Goal: Use online tool/utility: Utilize a website feature to perform a specific function

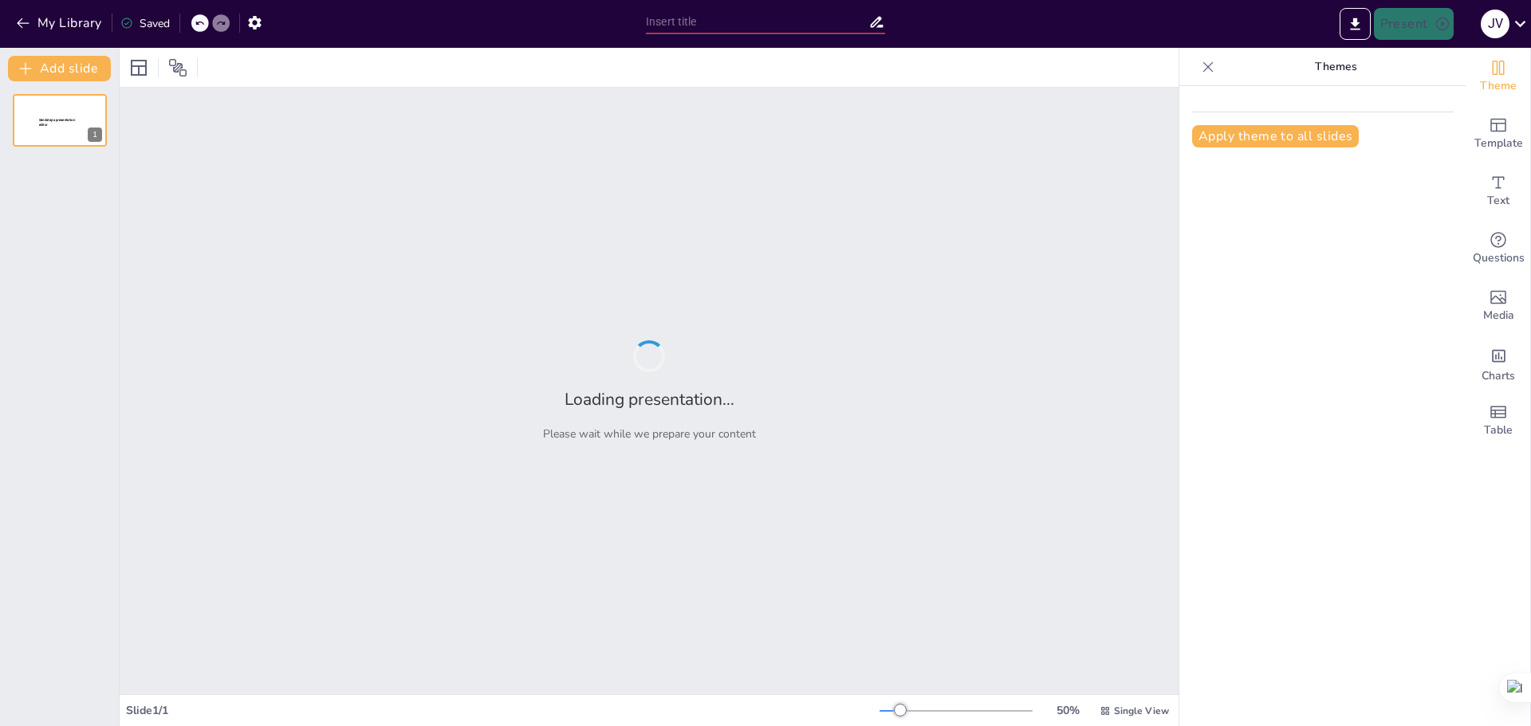
type input "Imported CUENTO PPT.pptx"
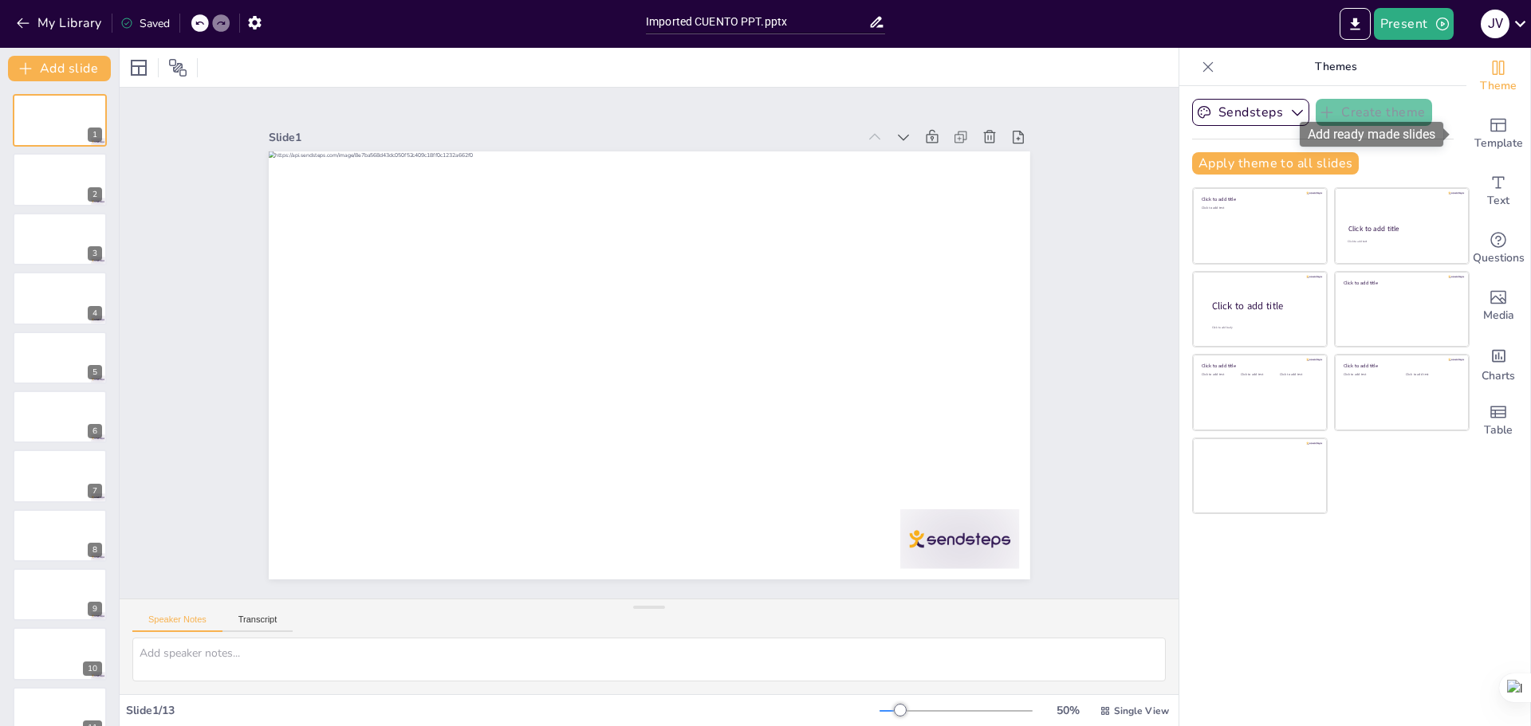
drag, startPoint x: 1486, startPoint y: 149, endPoint x: 1488, endPoint y: 86, distance: 63.0
click at [1486, 110] on div "Template" at bounding box center [1498, 133] width 64 height 57
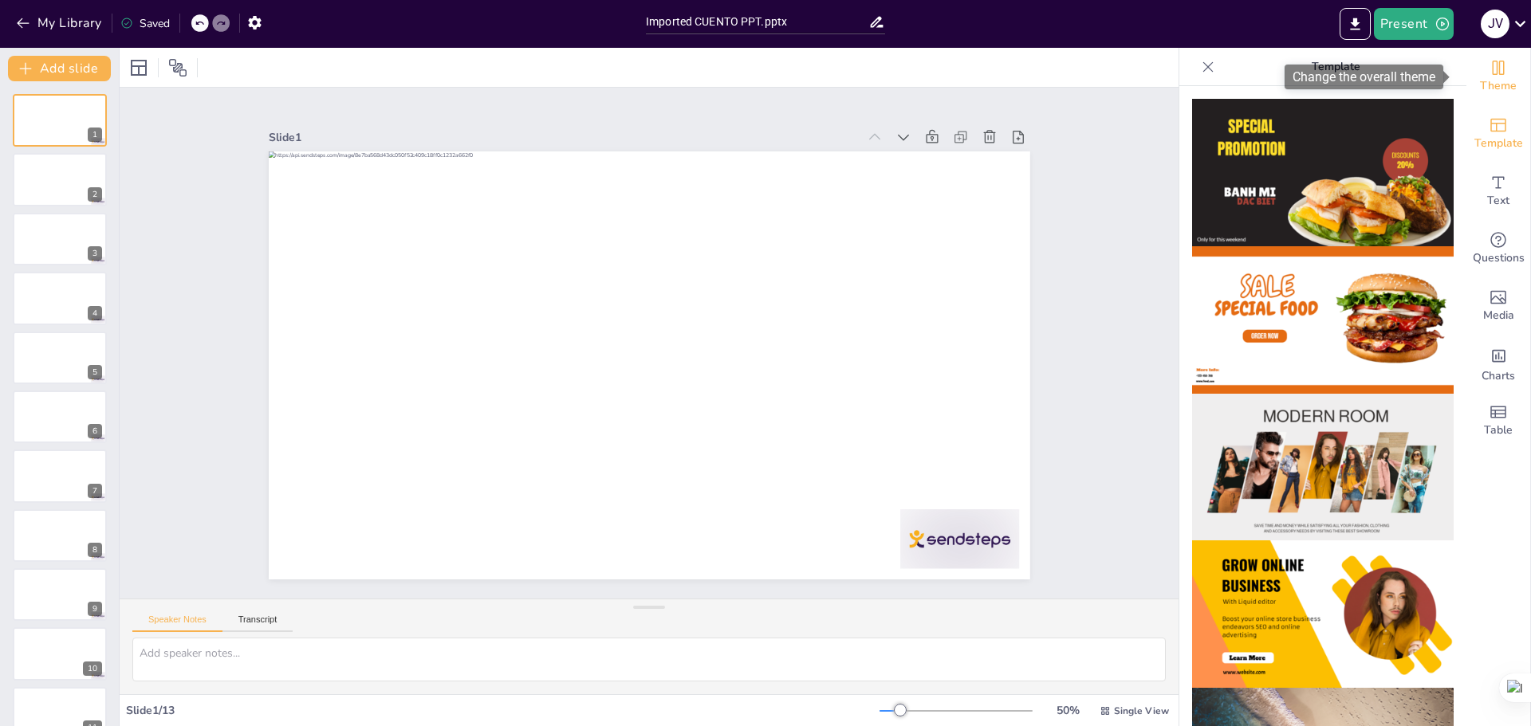
click at [1489, 75] on icon "Change the overall theme" at bounding box center [1498, 67] width 19 height 19
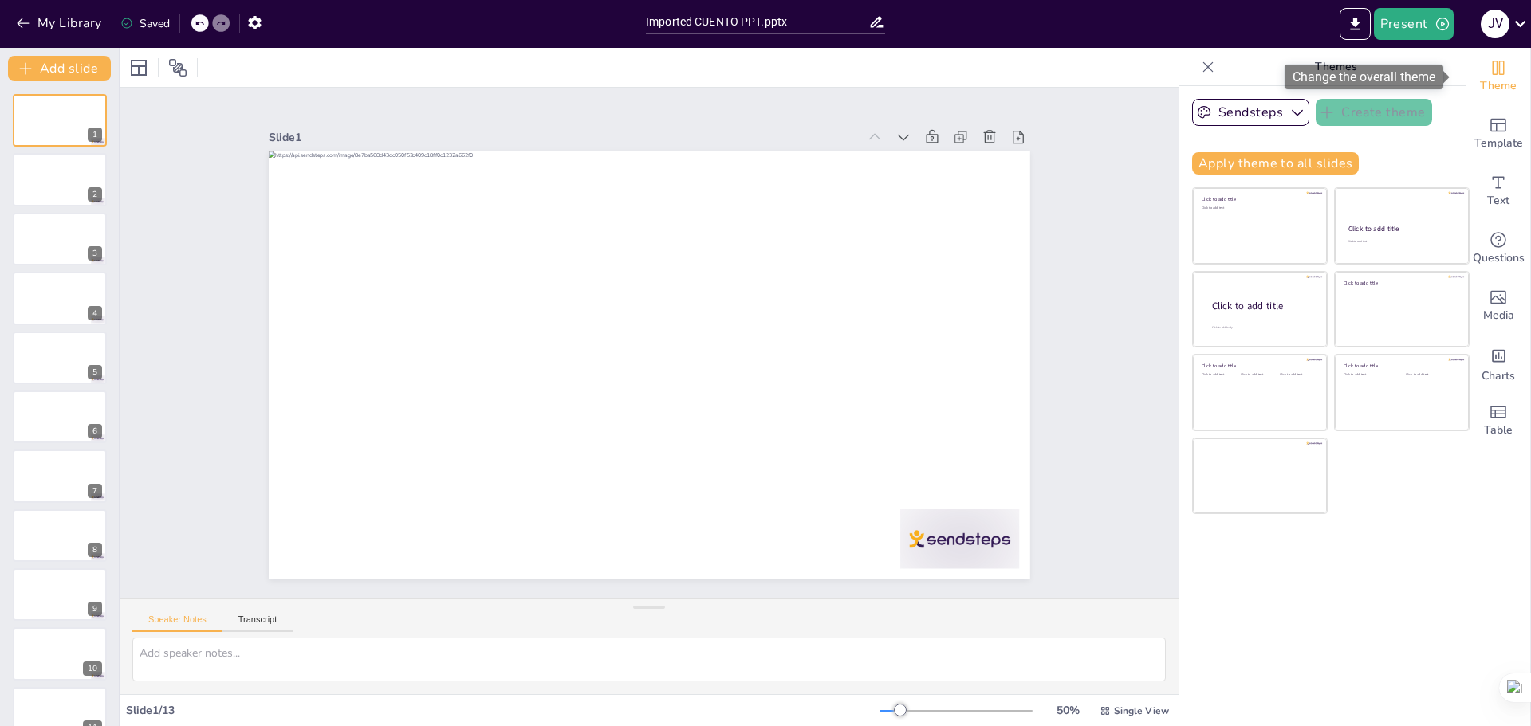
click at [1489, 75] on icon "Change the overall theme" at bounding box center [1498, 67] width 19 height 19
click at [1289, 111] on icon "button" at bounding box center [1297, 112] width 16 height 16
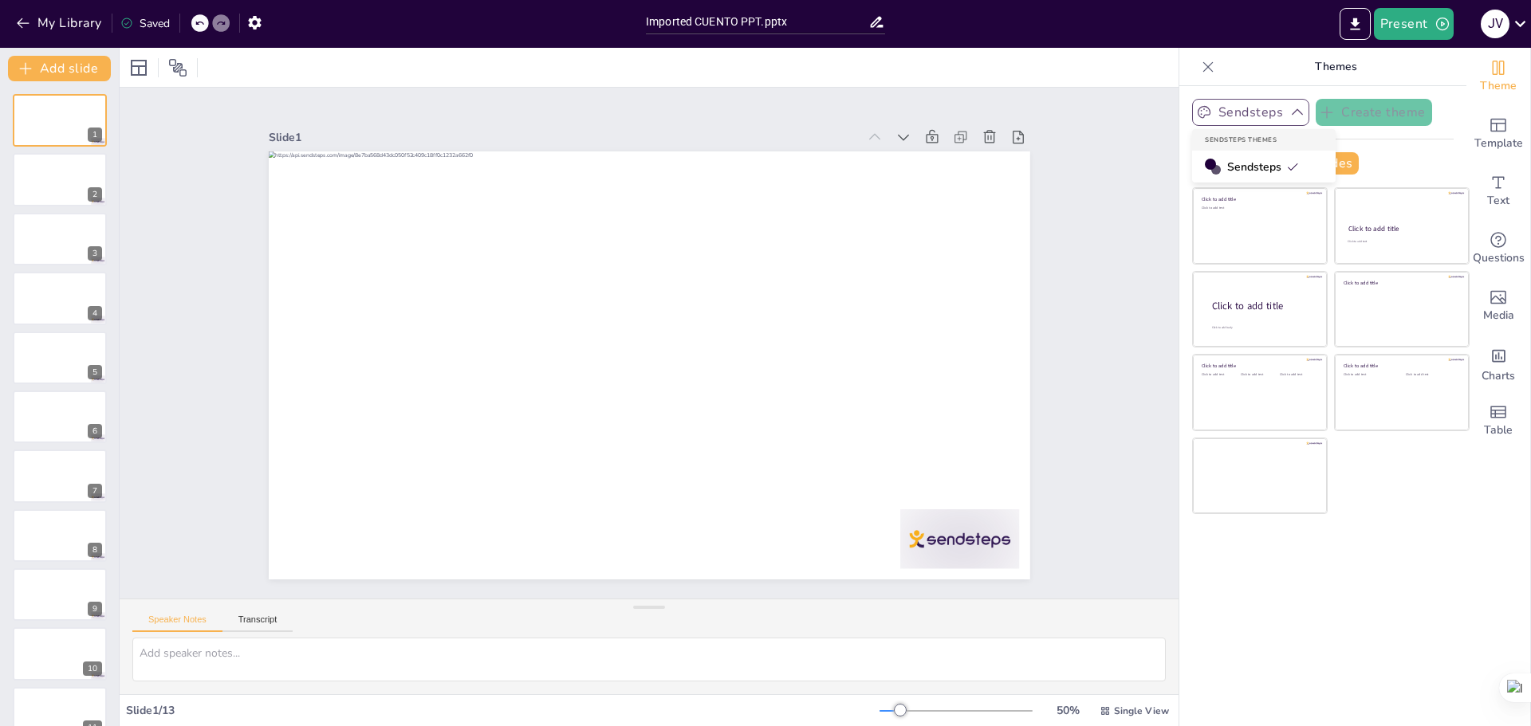
click at [1292, 111] on icon "button" at bounding box center [1297, 112] width 11 height 6
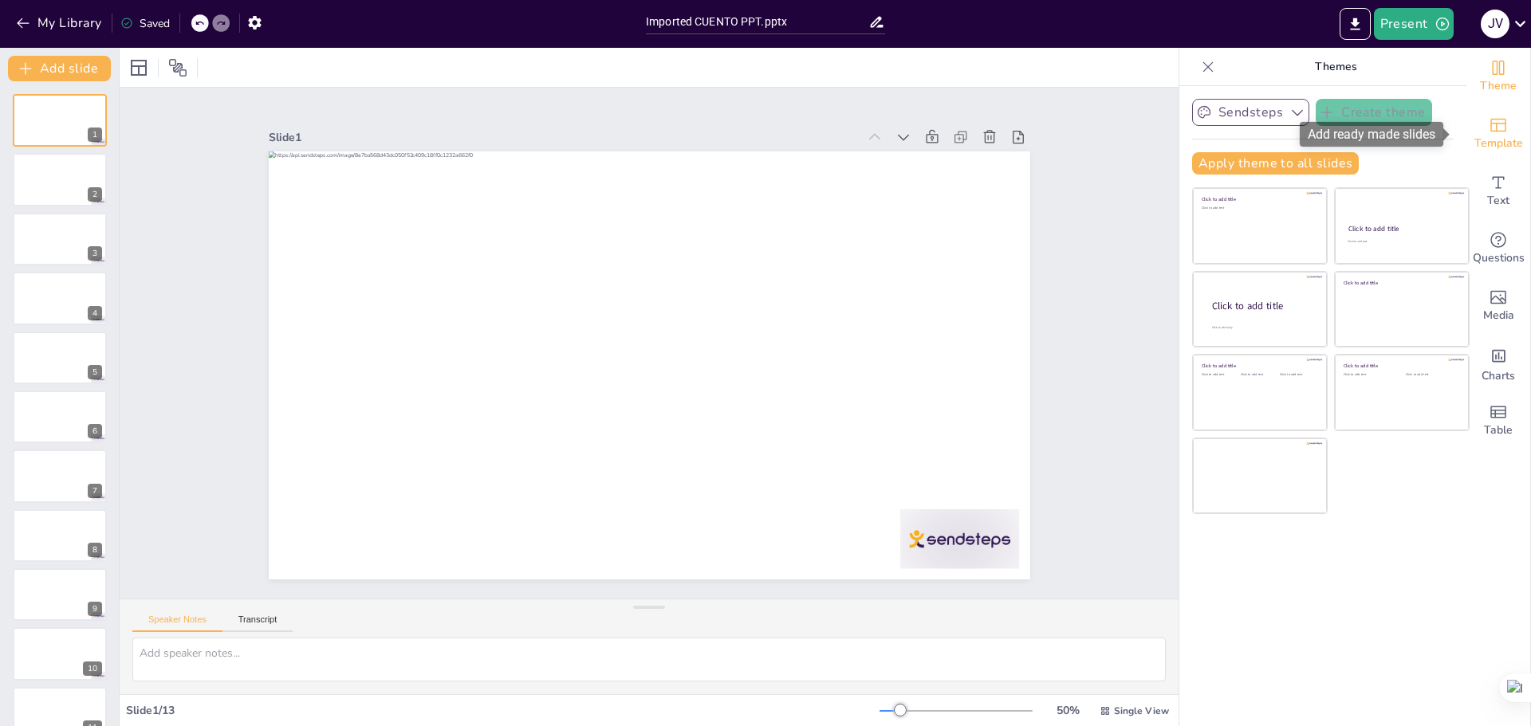
click at [1505, 130] on div "Template" at bounding box center [1498, 133] width 64 height 57
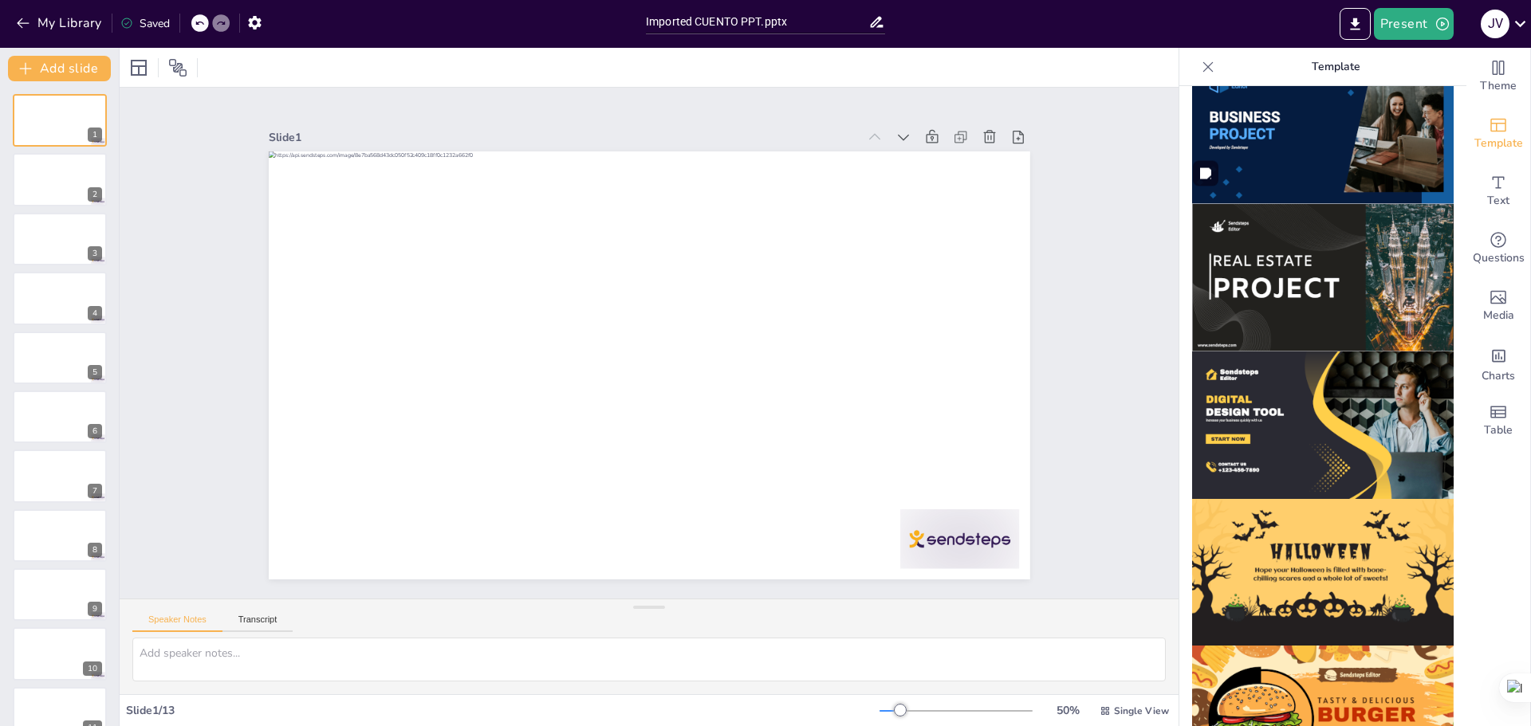
scroll to position [1385, 0]
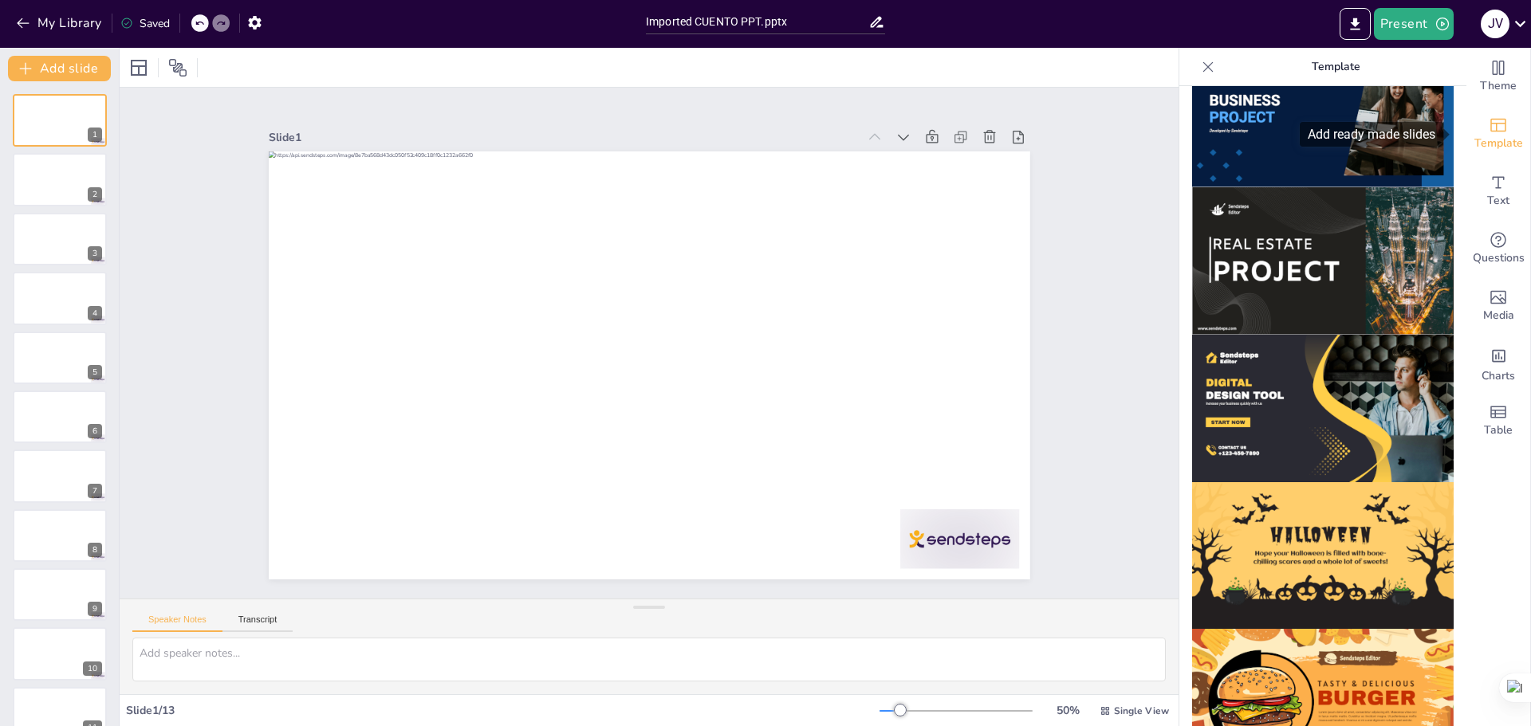
click at [1477, 139] on span "Template" at bounding box center [1498, 144] width 49 height 18
click at [1491, 85] on span "Theme" at bounding box center [1498, 86] width 37 height 18
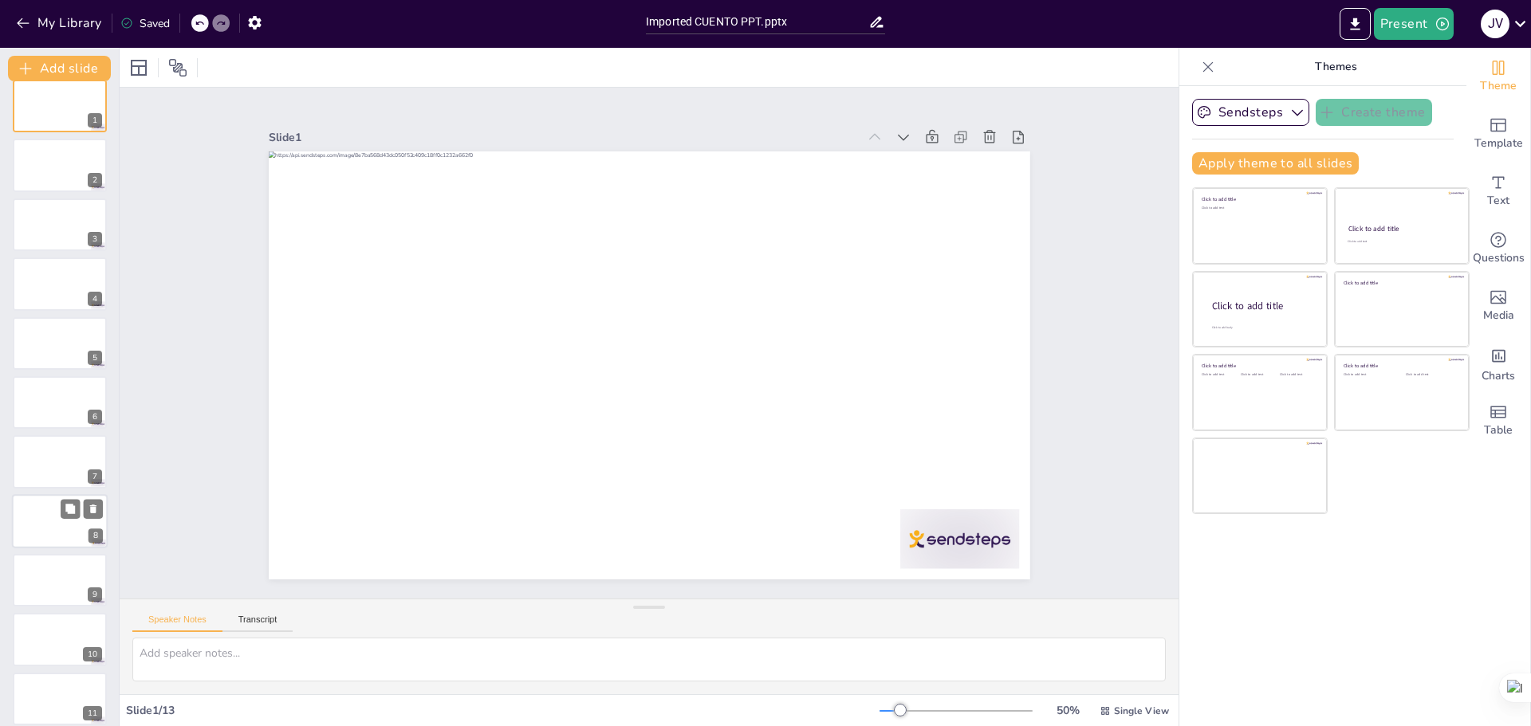
scroll to position [0, 0]
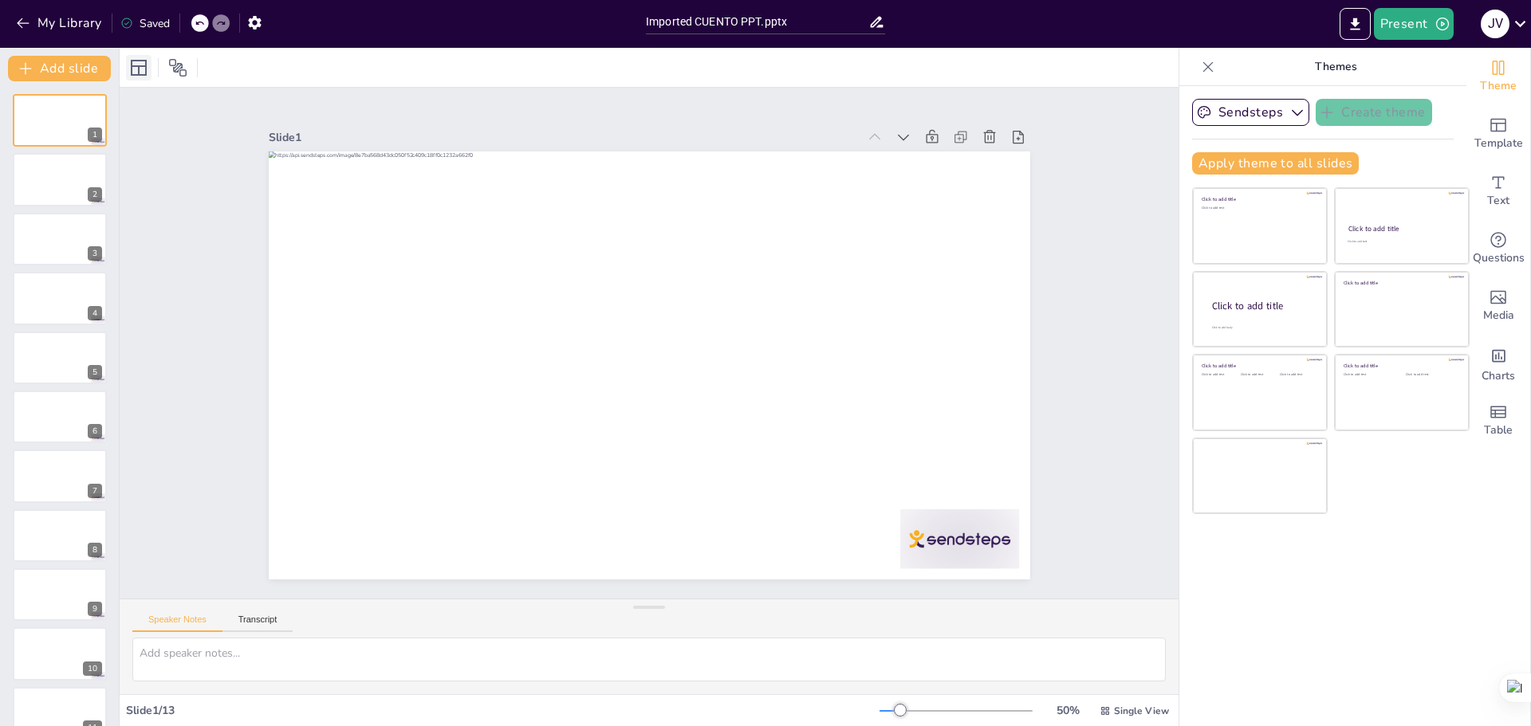
click at [147, 71] on icon at bounding box center [139, 68] width 16 height 16
click at [1492, 127] on icon "Add ready made slides" at bounding box center [1498, 125] width 19 height 19
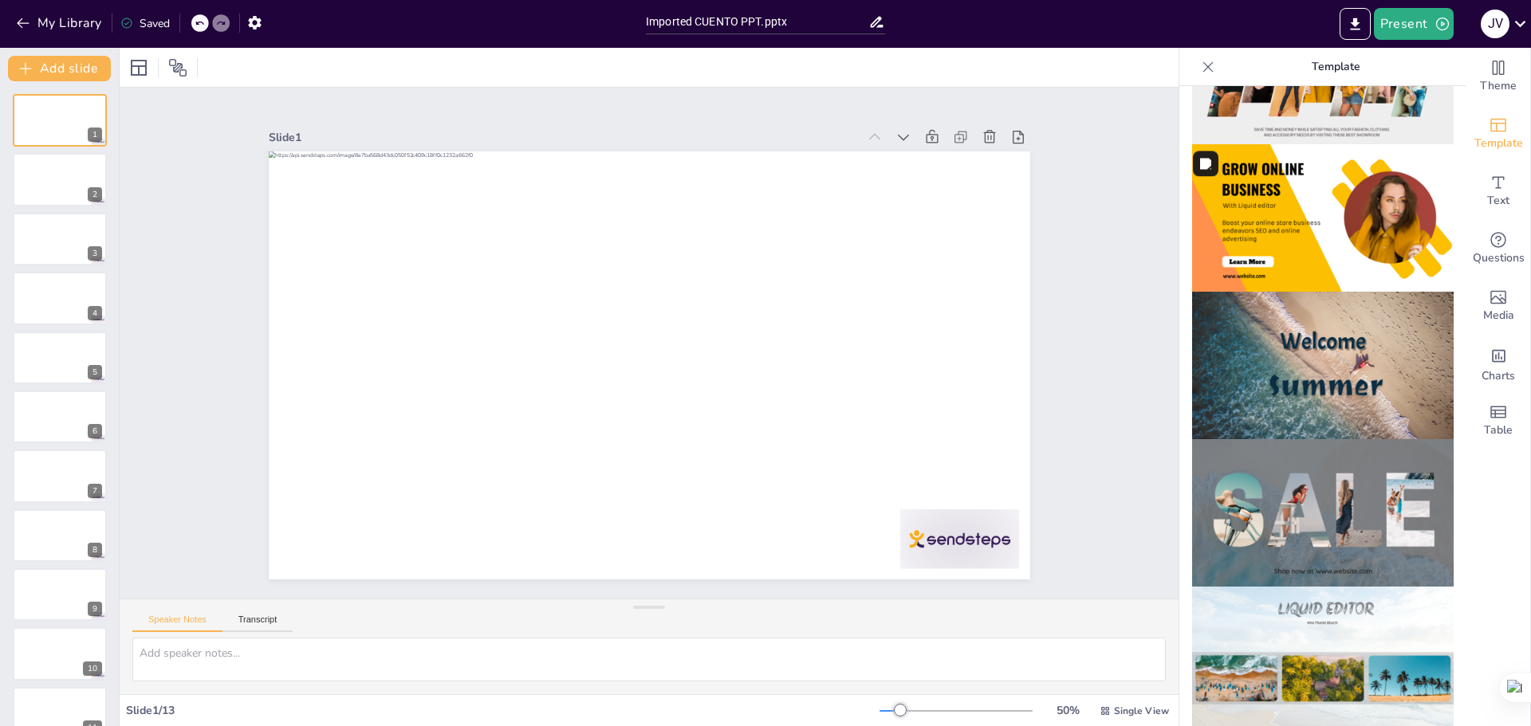
scroll to position [399, 0]
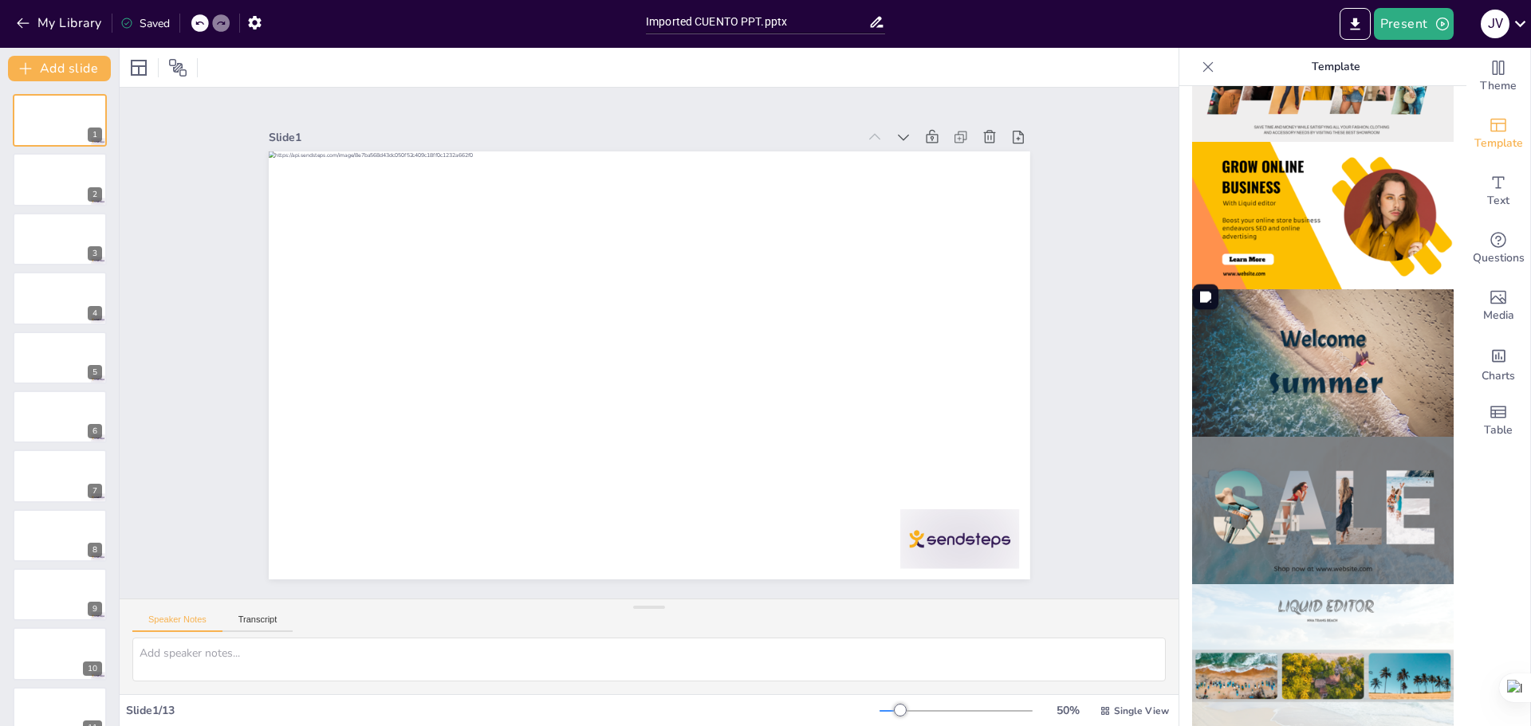
click at [1277, 372] on img at bounding box center [1323, 363] width 262 height 148
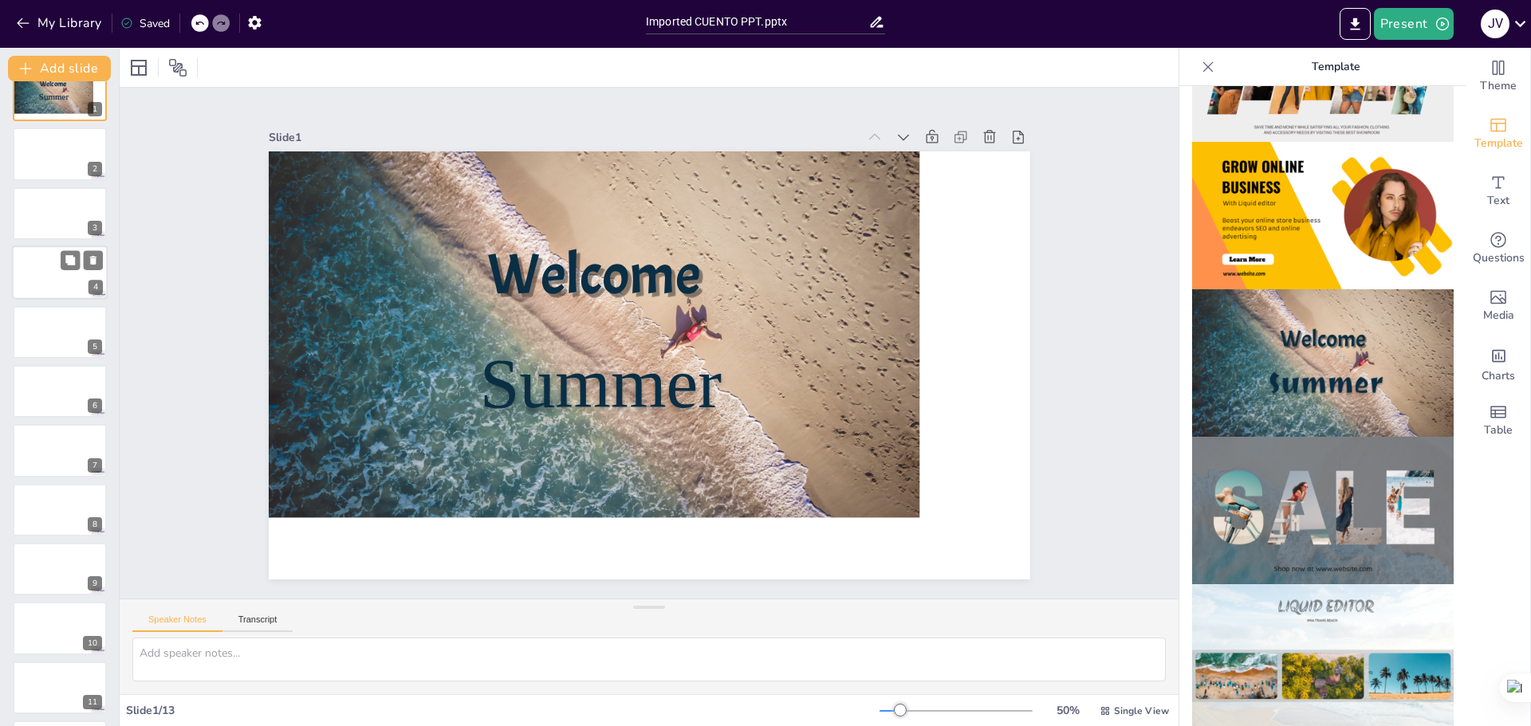
scroll to position [0, 0]
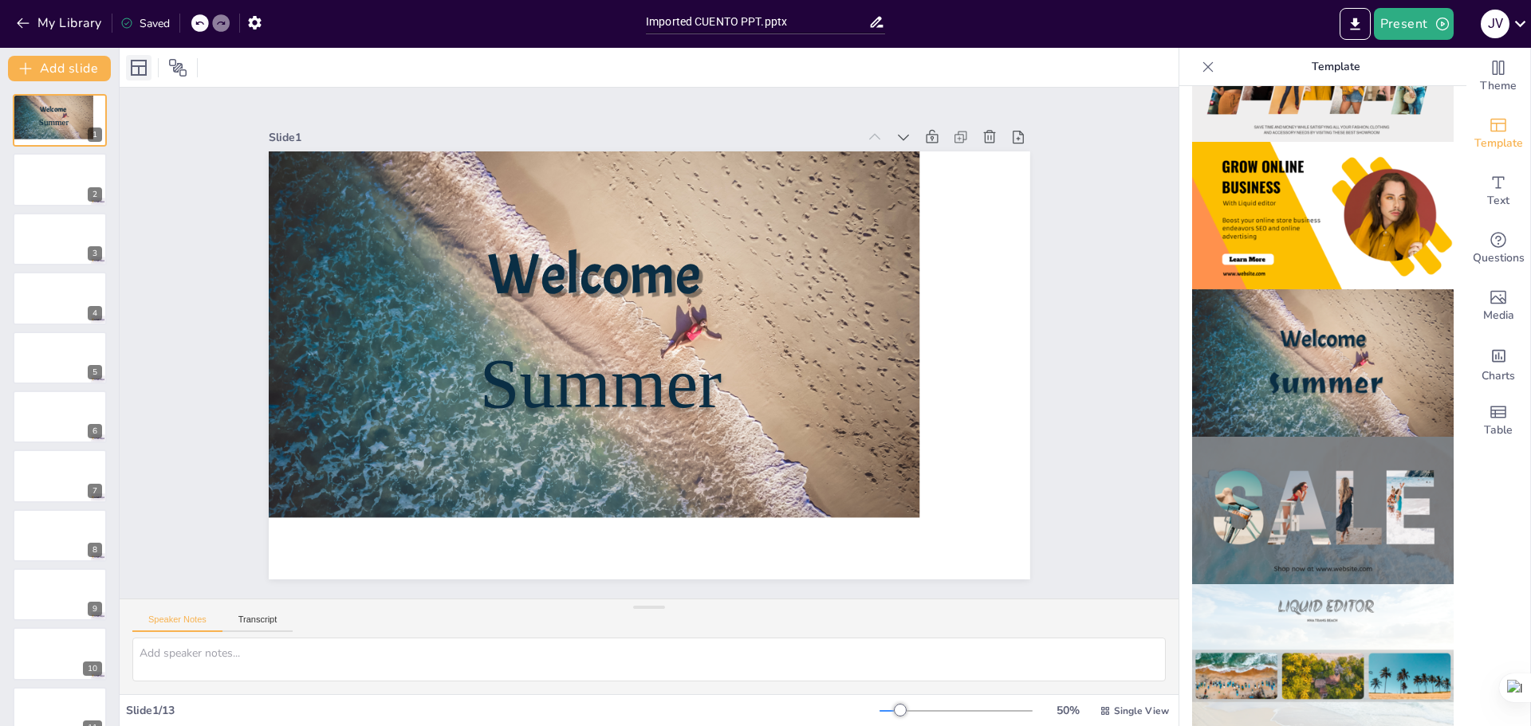
click at [145, 72] on icon at bounding box center [139, 68] width 16 height 16
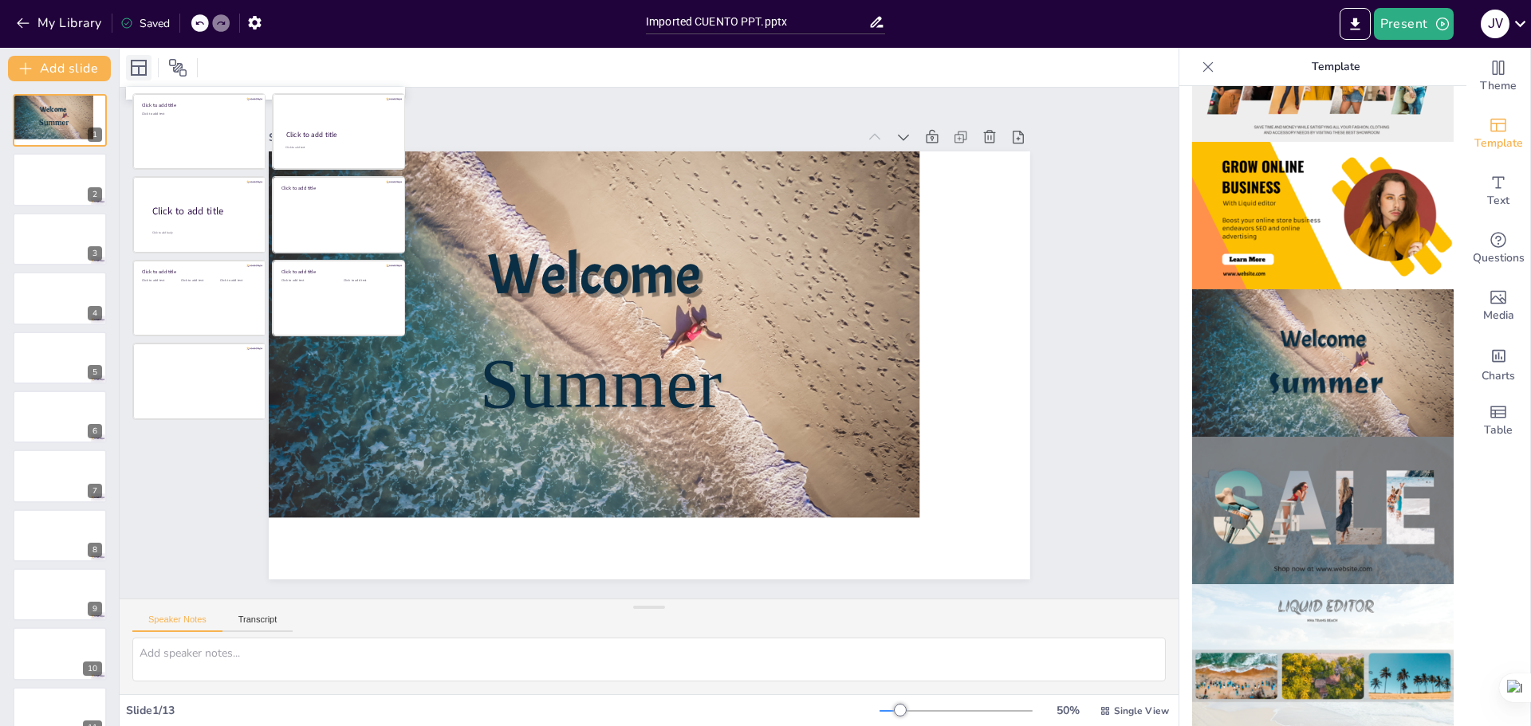
click at [145, 72] on icon at bounding box center [139, 68] width 16 height 16
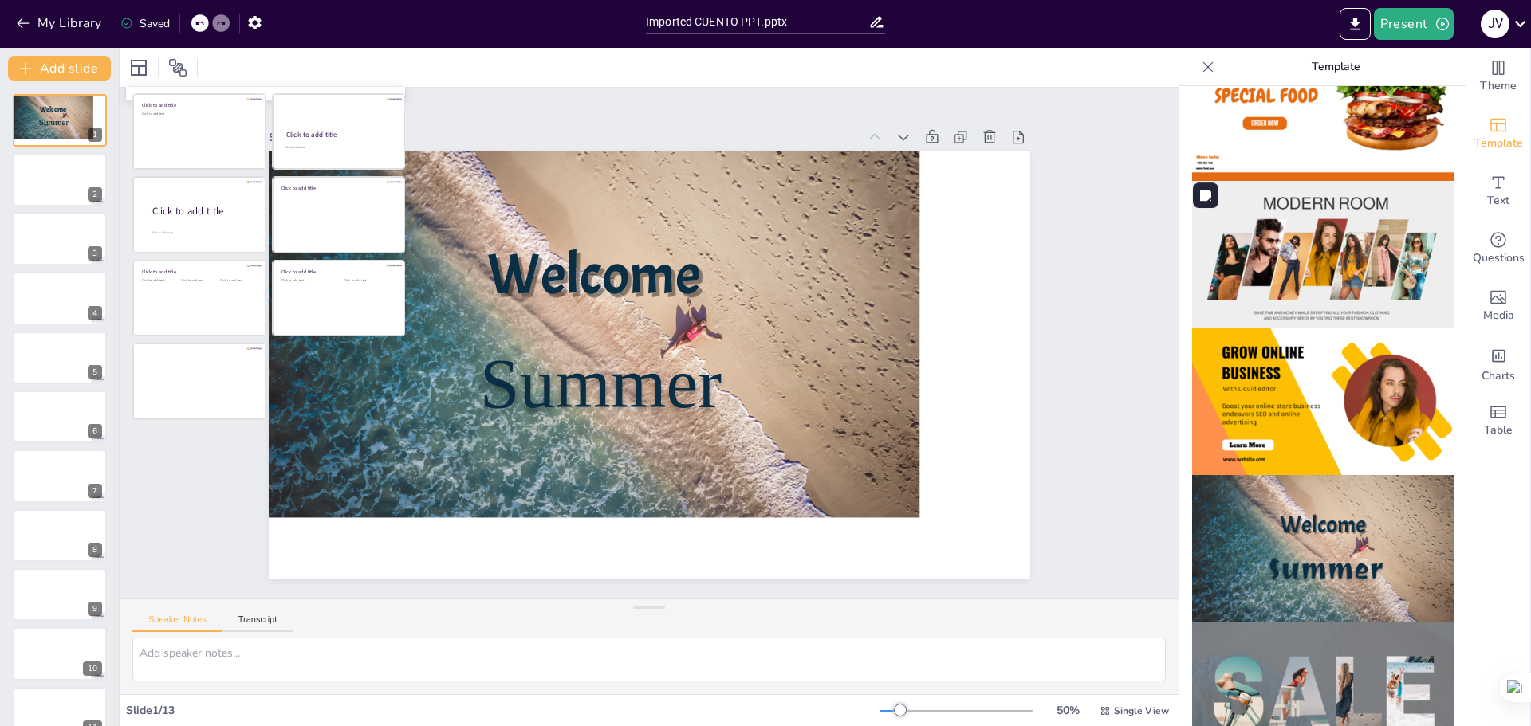
scroll to position [159, 0]
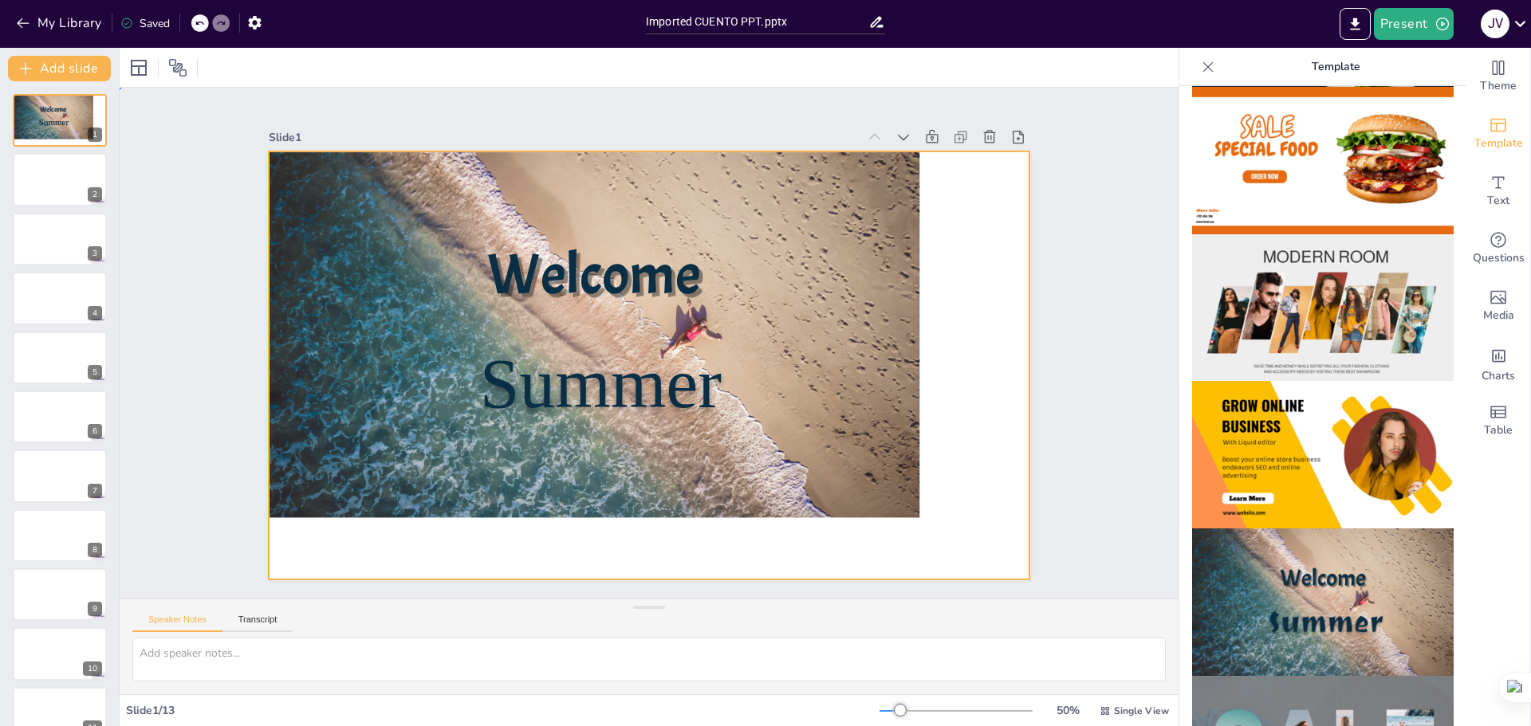
click at [933, 184] on div at bounding box center [628, 353] width 701 height 870
click at [827, 694] on icon at bounding box center [818, 703] width 18 height 18
